Goal: Transaction & Acquisition: Purchase product/service

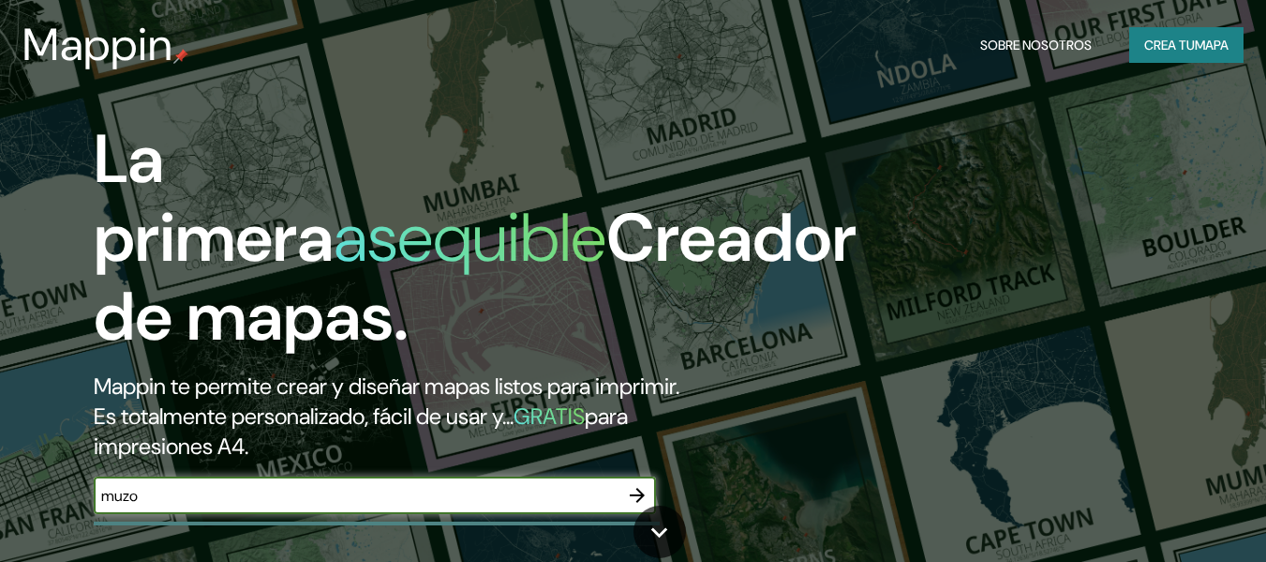
type input "muzo"
click at [638, 492] on icon "button" at bounding box center [637, 495] width 22 height 22
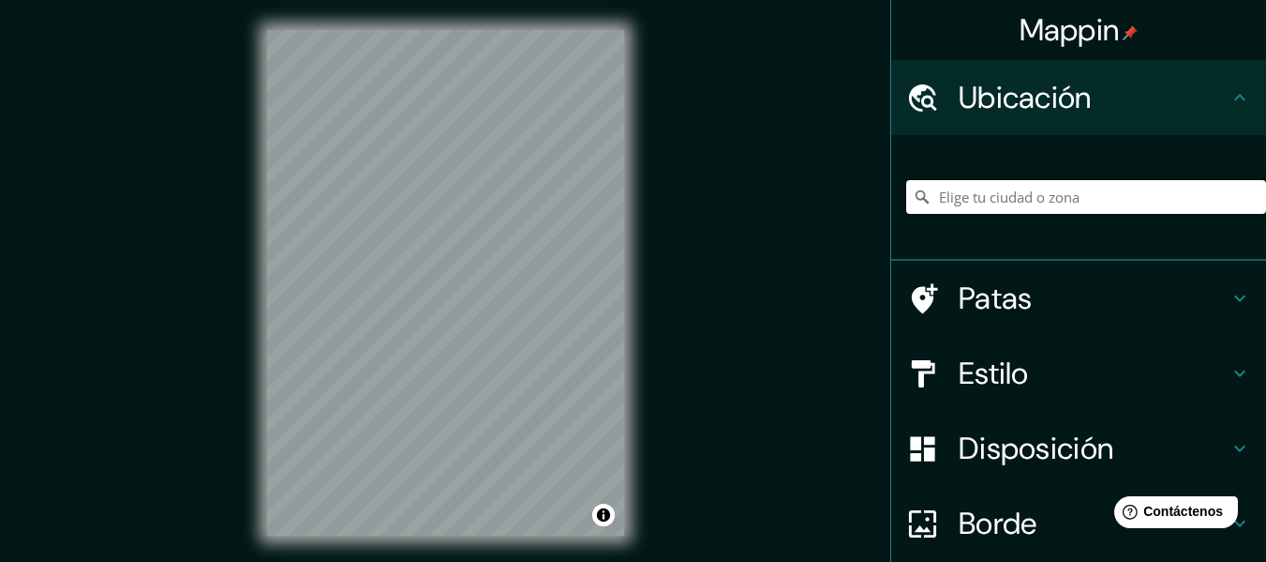
click at [966, 187] on input "Elige tu ciudad o zona" at bounding box center [1086, 197] width 360 height 34
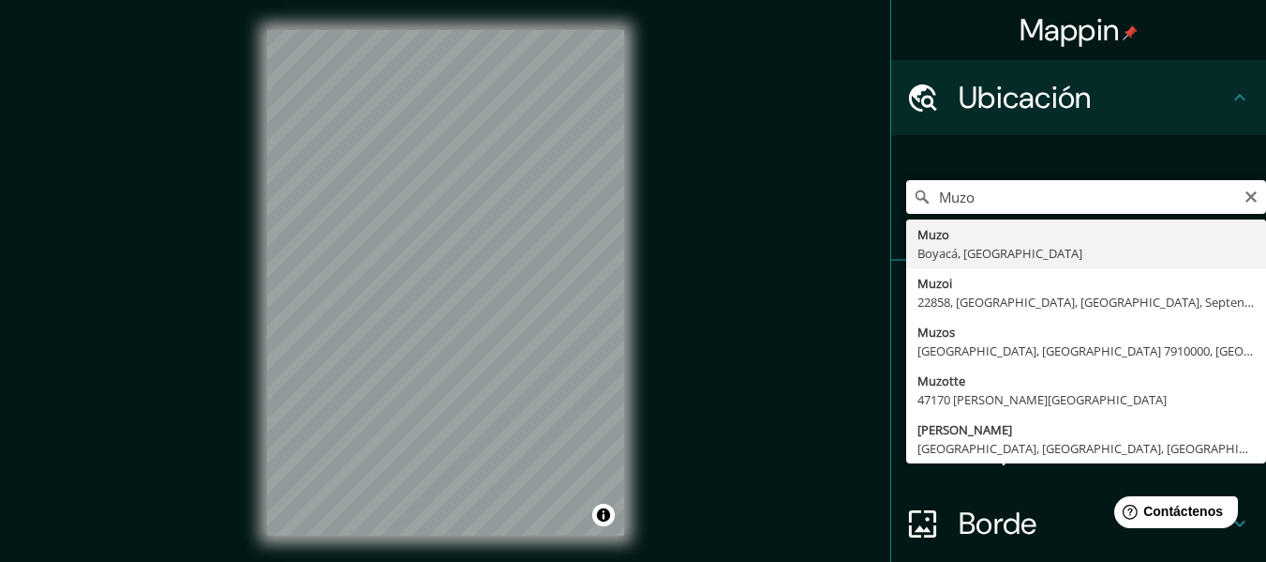
type input "Muzo, Boyacá, Colombia"
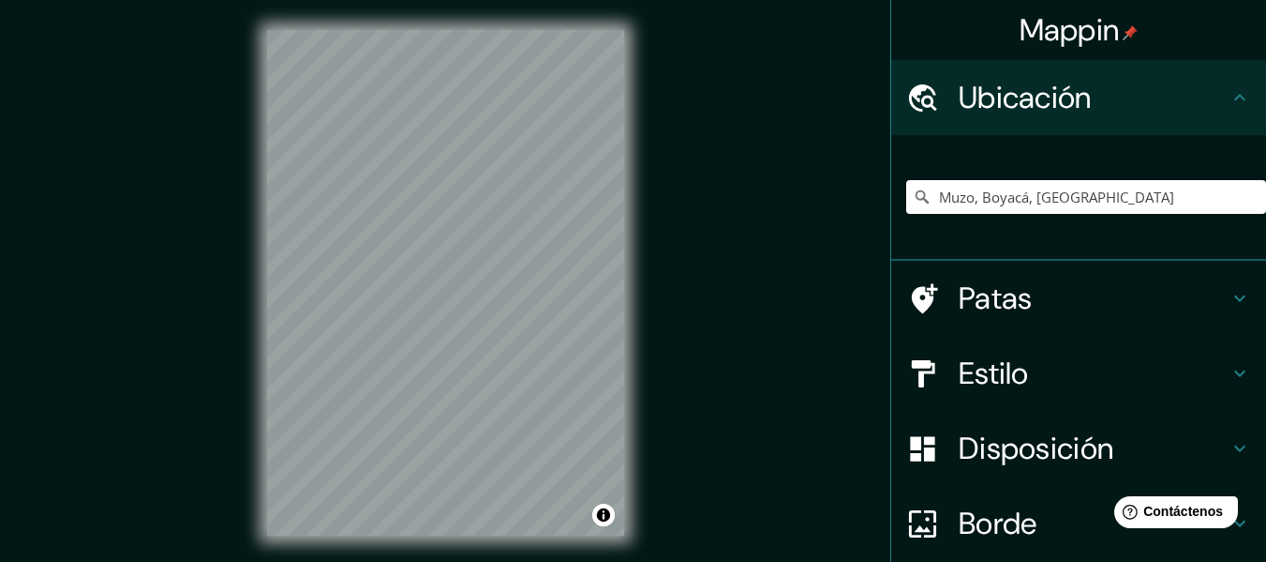
click at [1183, 375] on h4 "Estilo" at bounding box center [1094, 372] width 270 height 37
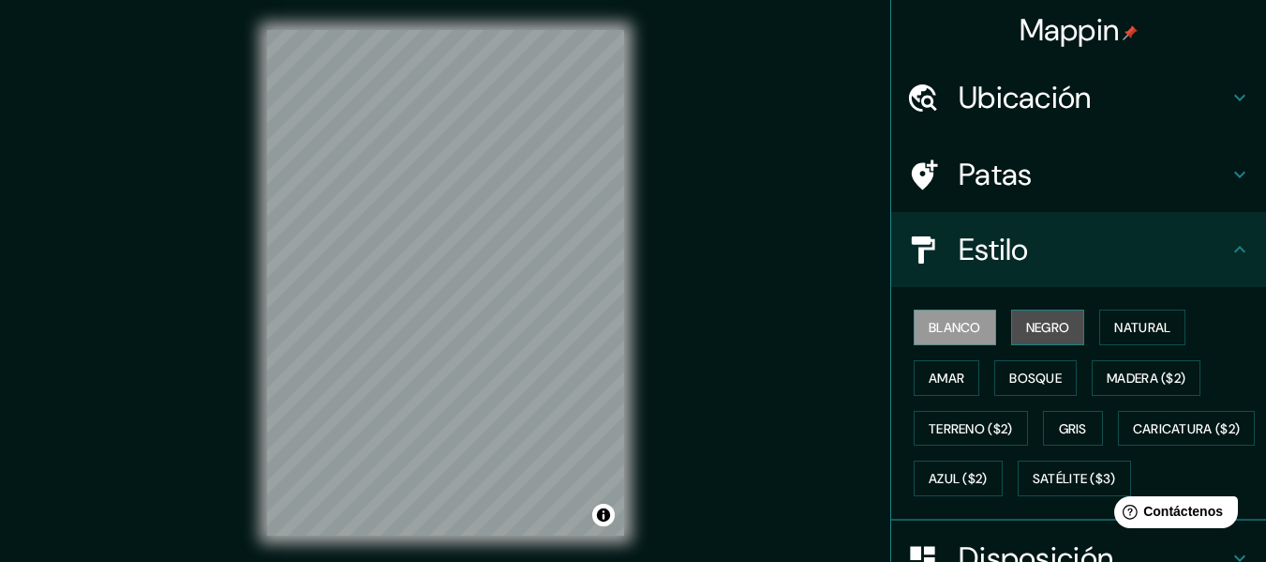
click at [1051, 326] on font "Negro" at bounding box center [1048, 327] width 44 height 17
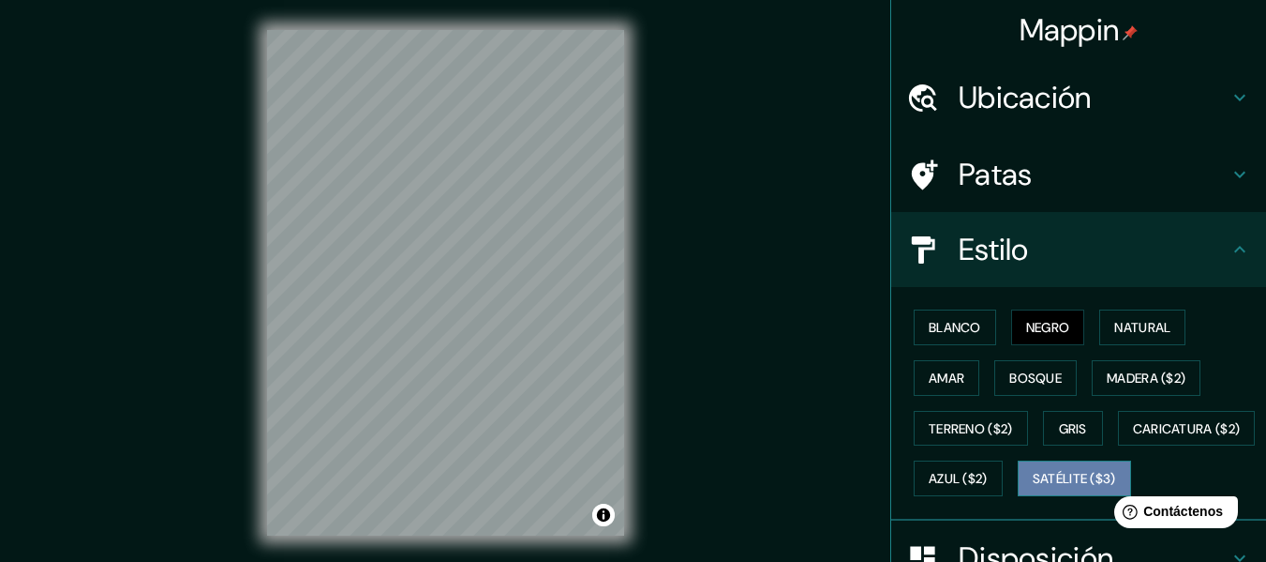
click at [1033, 487] on font "Satélite ($3)" at bounding box center [1074, 479] width 83 height 17
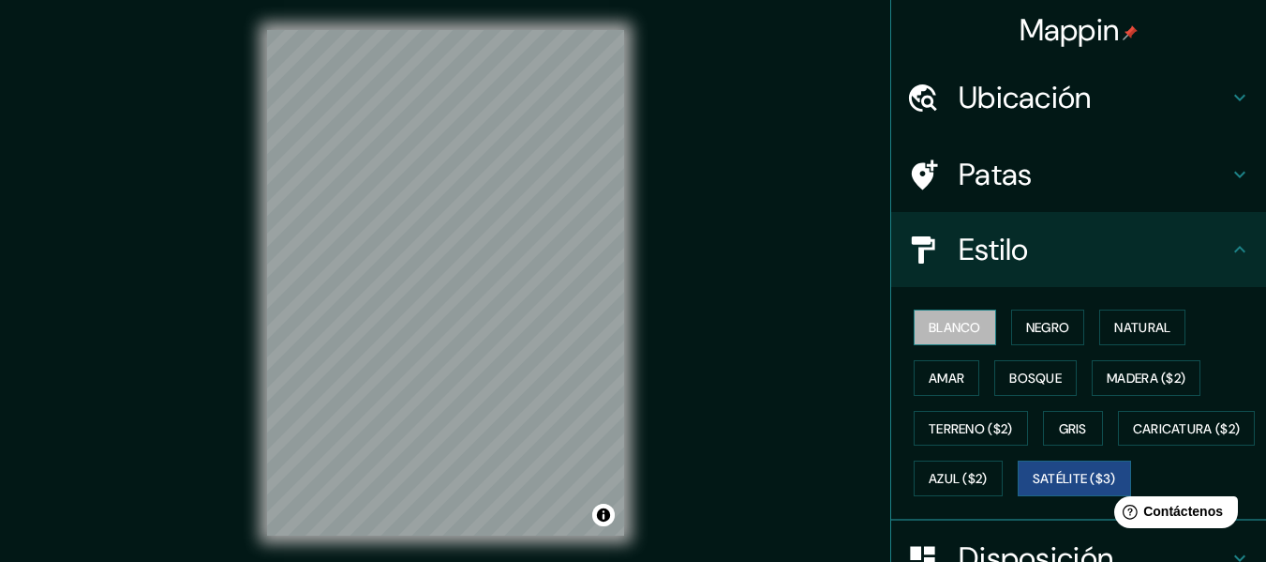
click at [942, 327] on font "Blanco" at bounding box center [955, 327] width 52 height 17
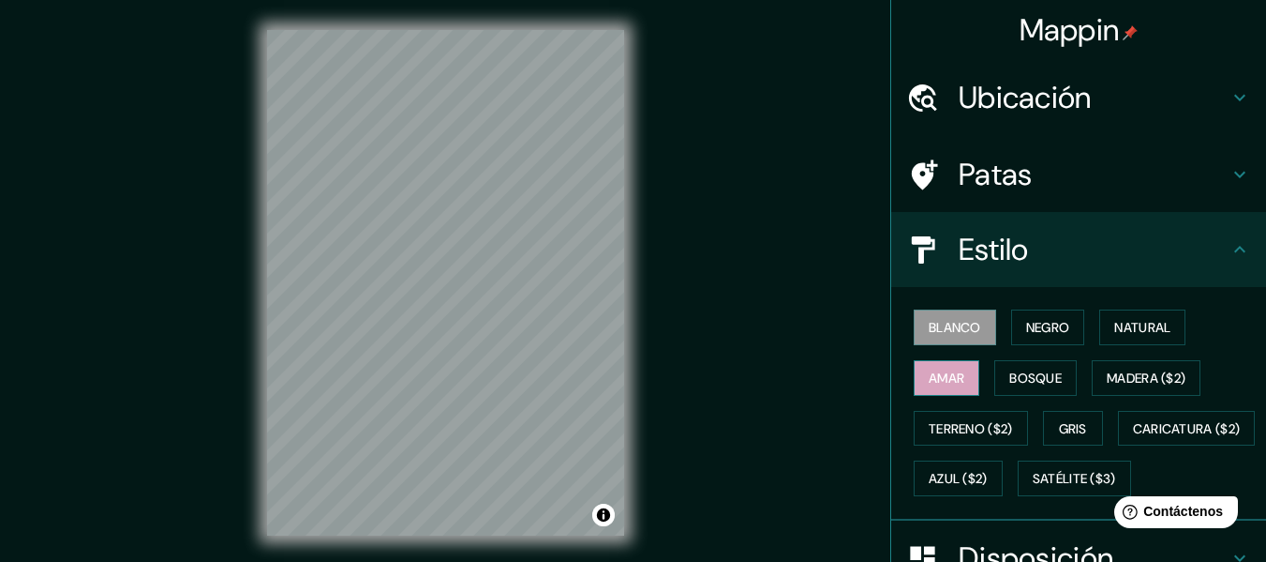
click at [940, 371] on font "Amar" at bounding box center [947, 377] width 36 height 17
click at [1017, 374] on font "Bosque" at bounding box center [1036, 377] width 52 height 17
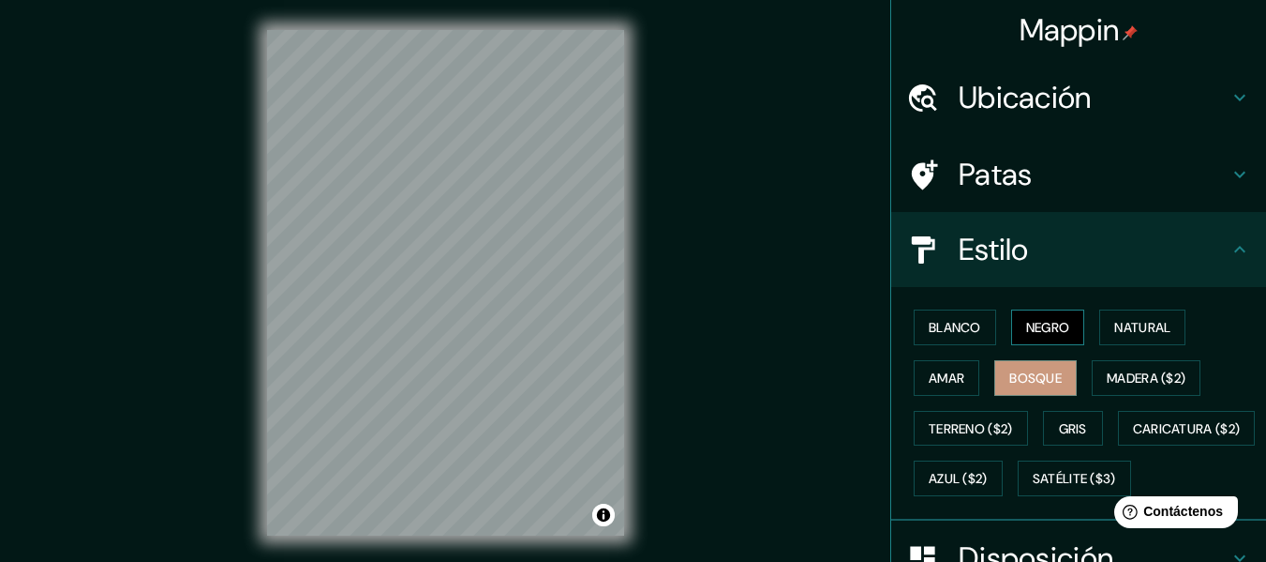
click at [1039, 316] on font "Negro" at bounding box center [1048, 327] width 44 height 24
click at [248, 325] on div "© Mapbox © OpenStreetMap Improve this map" at bounding box center [445, 282] width 417 height 565
click at [941, 333] on font "Blanco" at bounding box center [955, 327] width 52 height 17
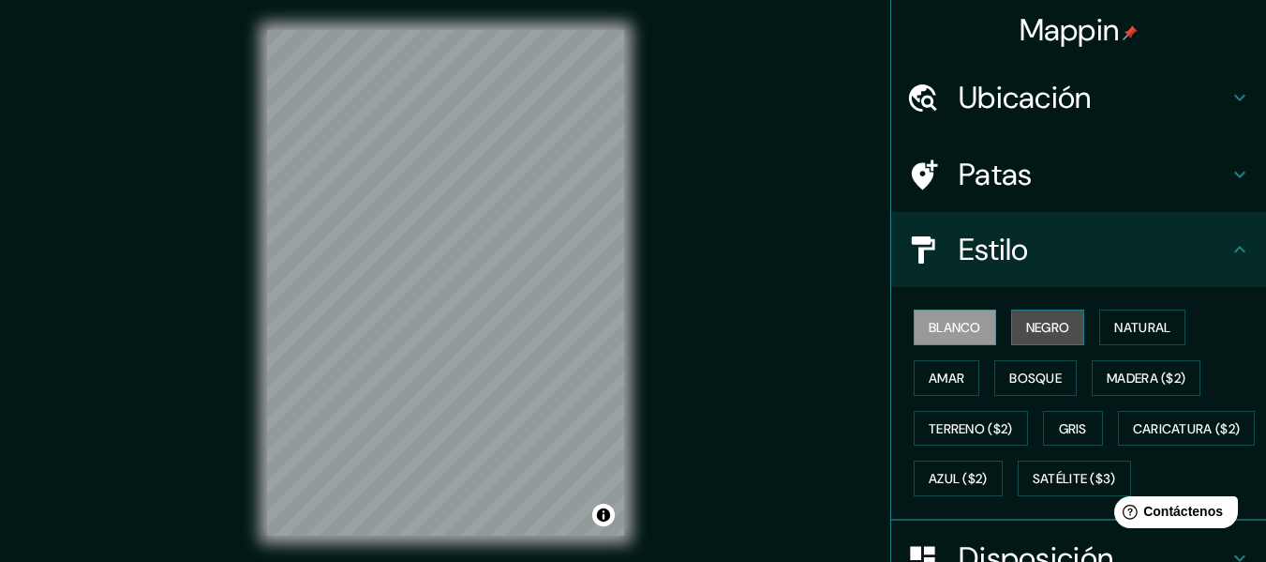
click at [1013, 322] on button "Negro" at bounding box center [1048, 327] width 74 height 36
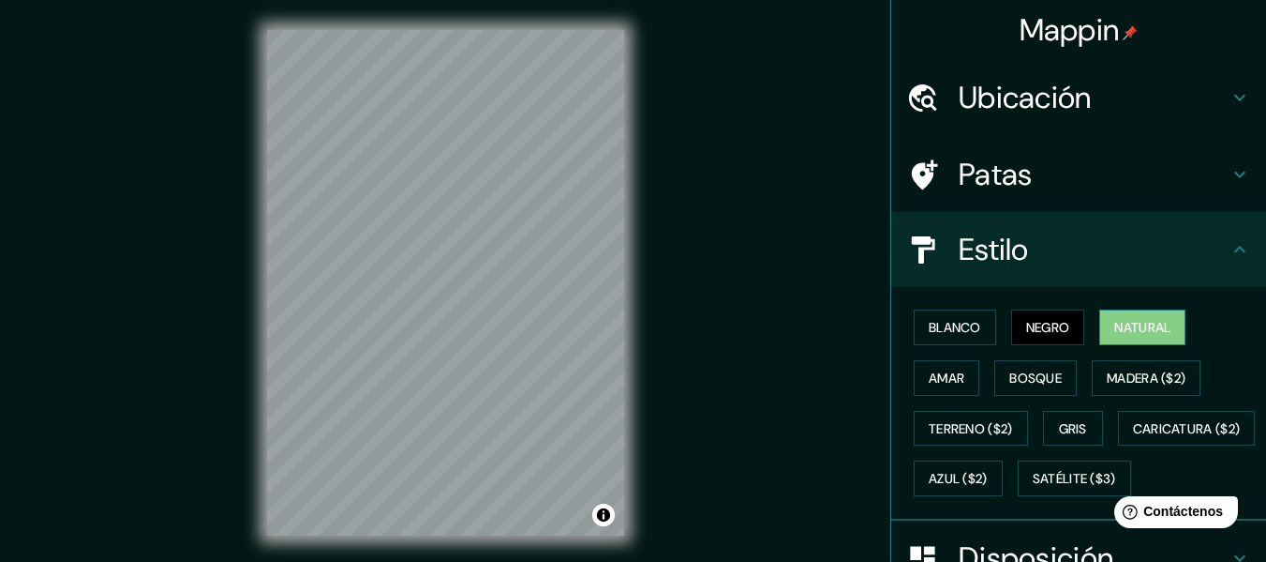
click at [1115, 322] on font "Natural" at bounding box center [1143, 327] width 56 height 17
click at [944, 367] on font "Amar" at bounding box center [947, 378] width 36 height 24
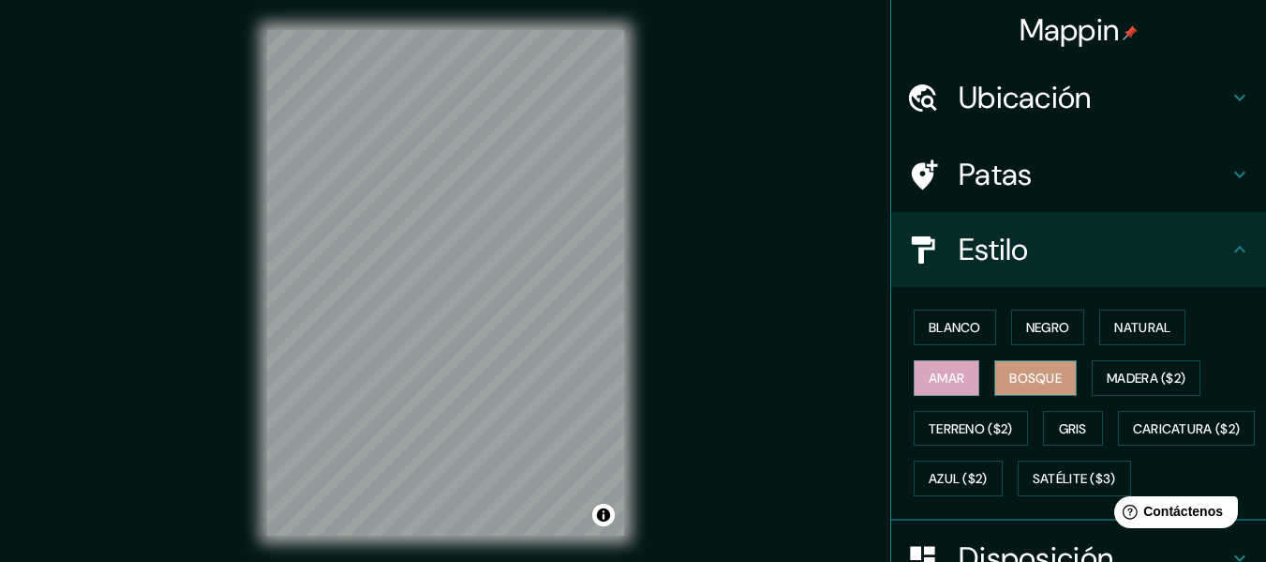
click at [1041, 367] on font "Bosque" at bounding box center [1036, 378] width 52 height 24
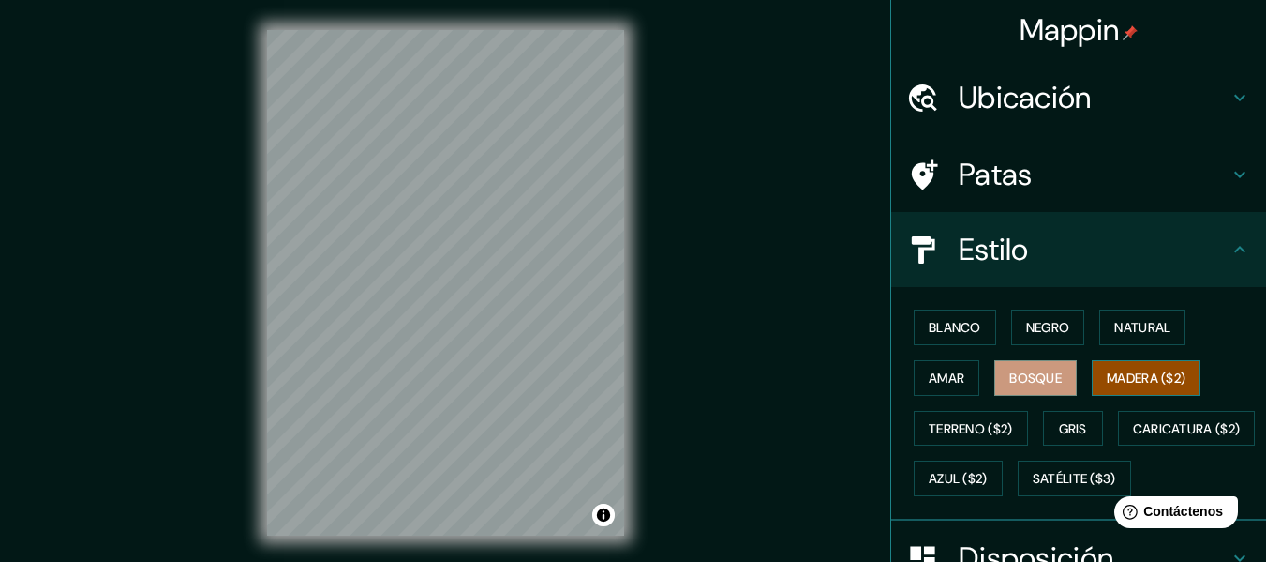
click at [1162, 381] on font "Madera ($2)" at bounding box center [1146, 377] width 79 height 17
click at [1063, 432] on font "Gris" at bounding box center [1073, 428] width 28 height 17
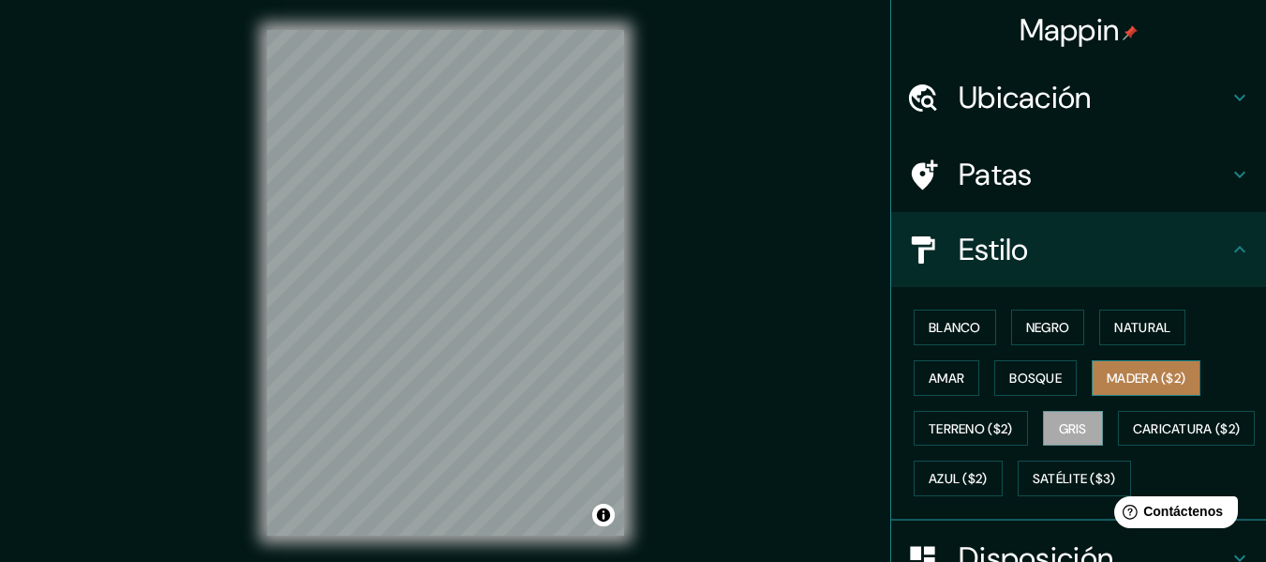
click at [1107, 382] on font "Madera ($2)" at bounding box center [1146, 377] width 79 height 17
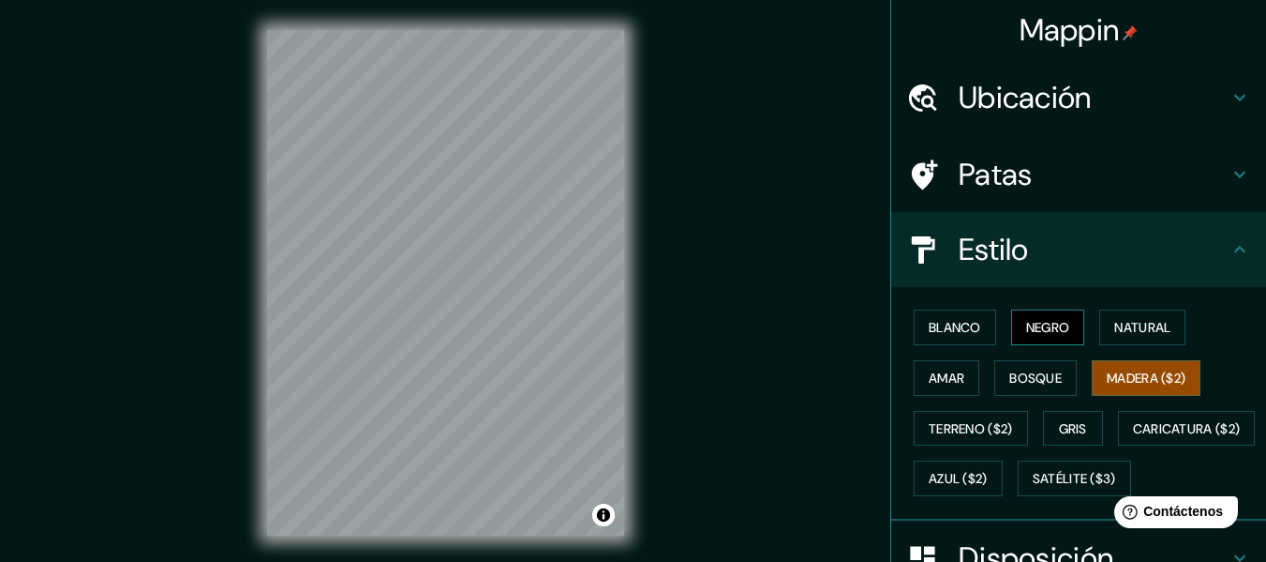
click at [1046, 327] on font "Negro" at bounding box center [1048, 327] width 44 height 17
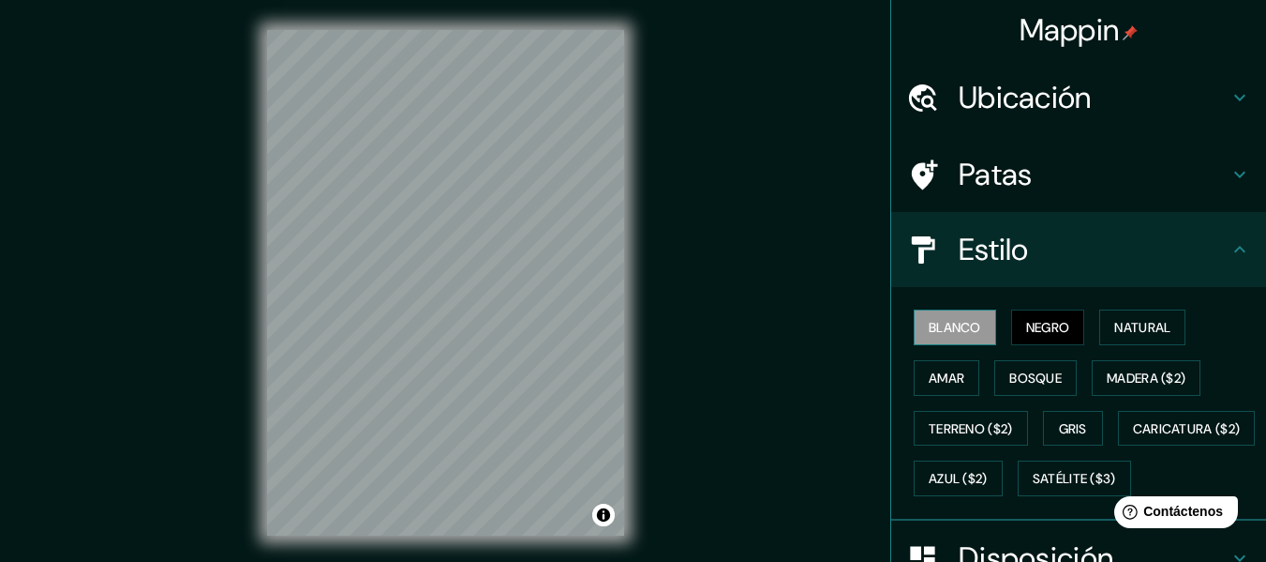
click at [953, 324] on font "Blanco" at bounding box center [955, 327] width 52 height 17
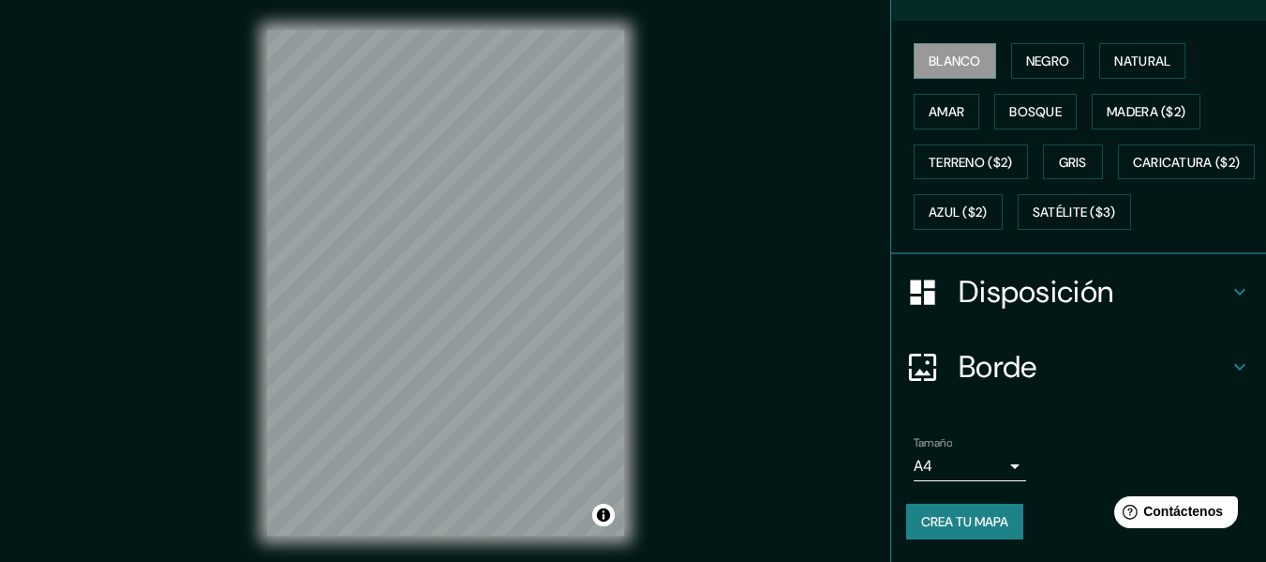
scroll to position [316, 0]
click at [964, 525] on font "Crea tu mapa" at bounding box center [964, 521] width 87 height 17
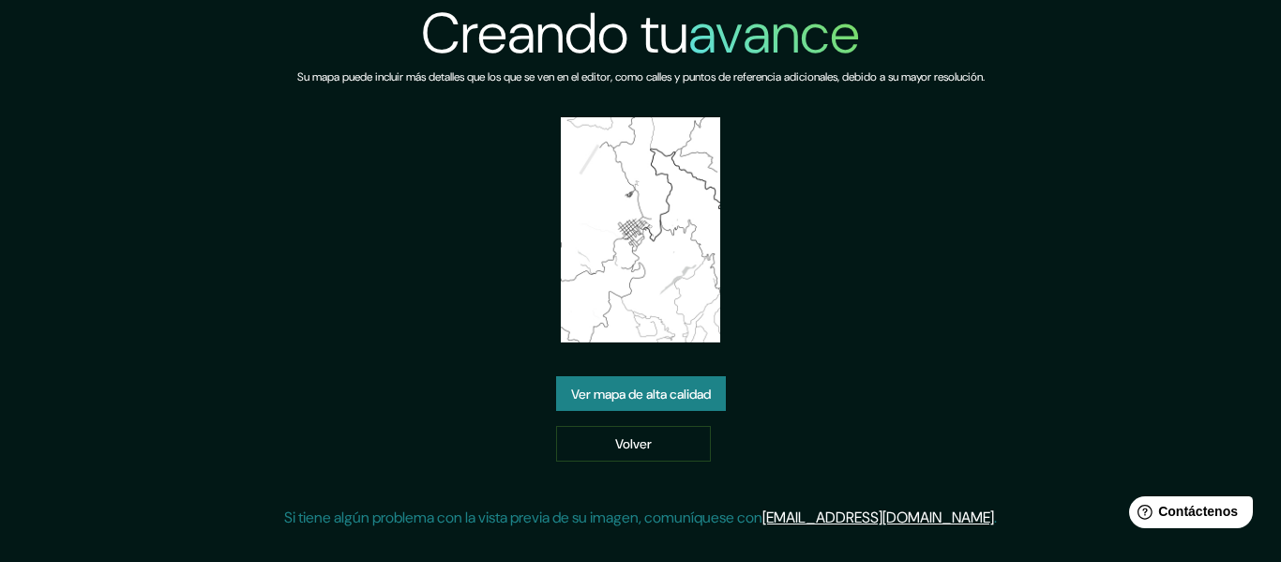
click at [685, 393] on font "Ver mapa de alta calidad" at bounding box center [641, 393] width 140 height 17
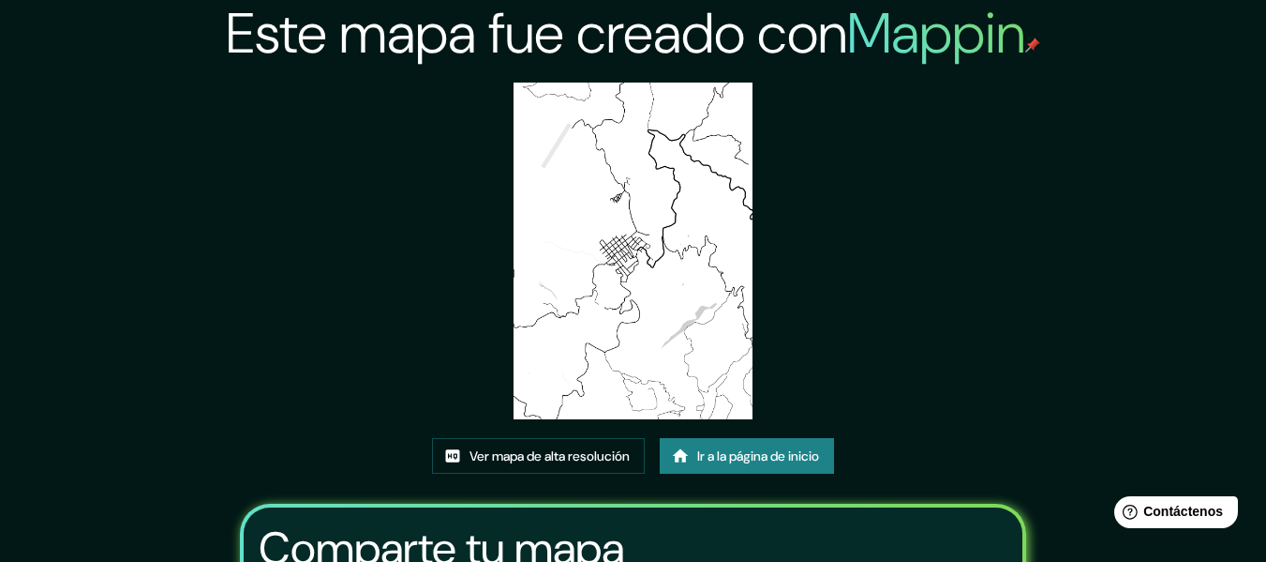
scroll to position [247, 0]
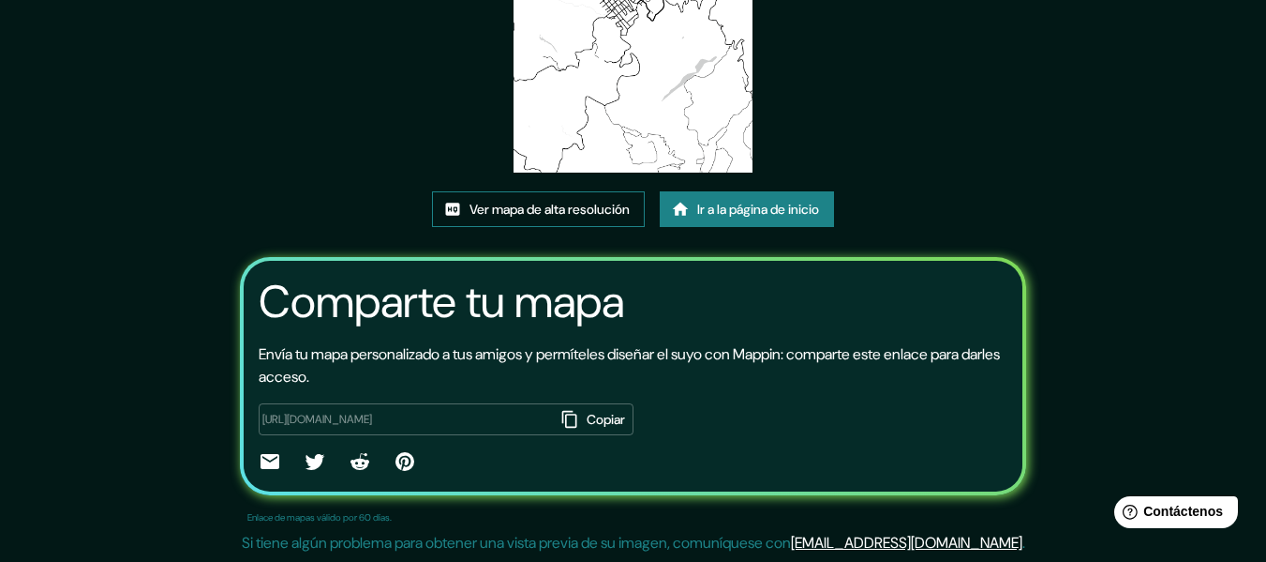
click at [585, 210] on font "Ver mapa de alta resolución" at bounding box center [550, 210] width 160 height 17
